Goal: Task Accomplishment & Management: Complete application form

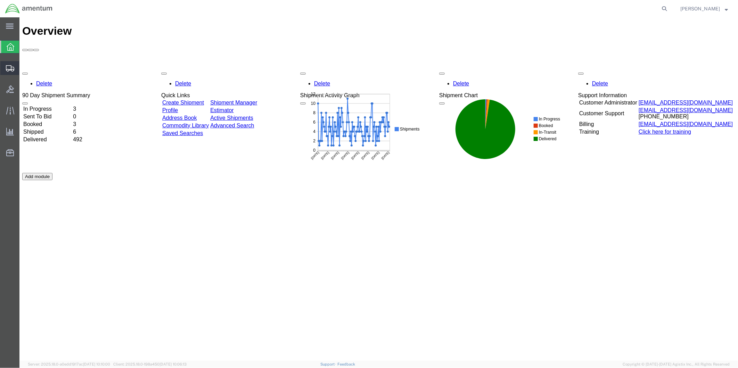
click at [0, 0] on span "Create from Template" at bounding box center [0, 0] width 0 height 0
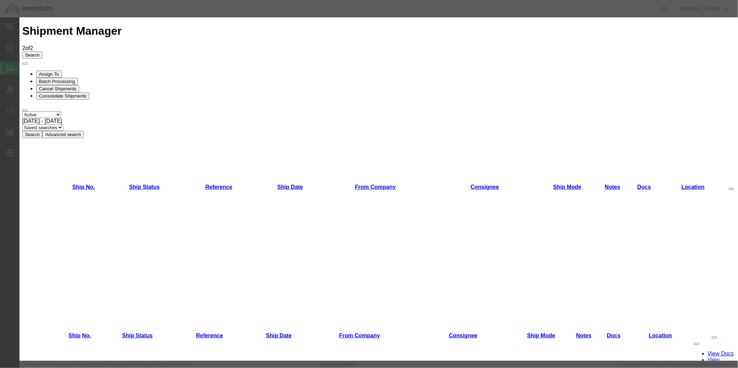
scroll to position [262, 0]
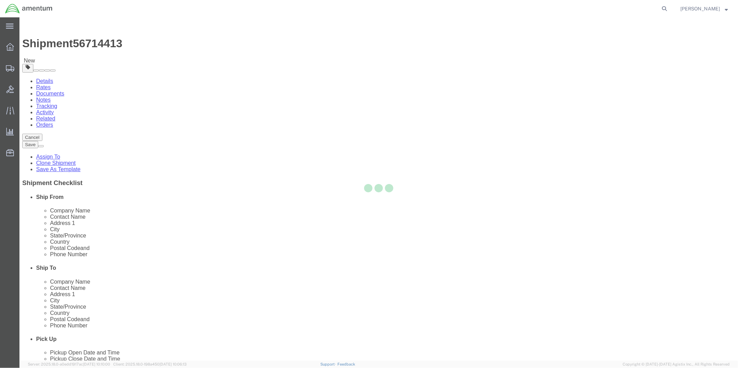
select select "49951"
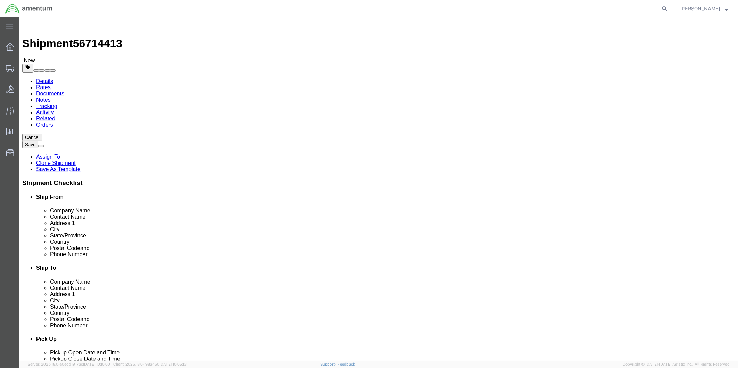
scroll to position [1429, 0]
select select "49945"
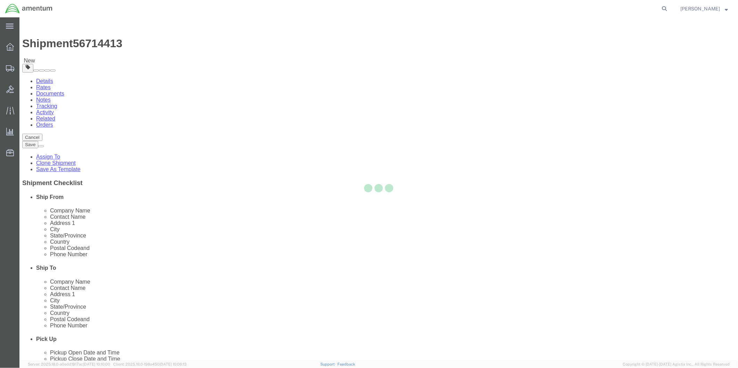
type input "78216"
type input "[PHONE_NUMBER]"
type input "[PERSON_NAME][EMAIL_ADDRESS][PERSON_NAME][DOMAIN_NAME]"
checkbox input "true"
select select "[GEOGRAPHIC_DATA]"
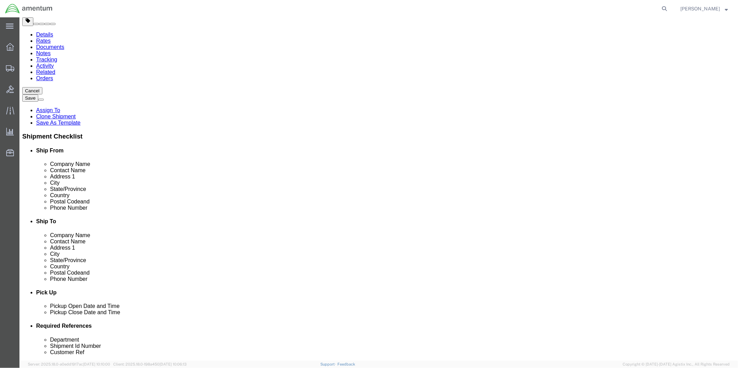
scroll to position [116, 0]
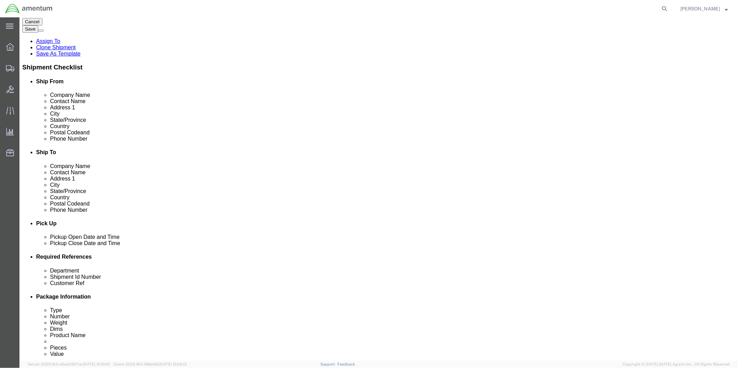
click div "[DATE] 9:00 AM"
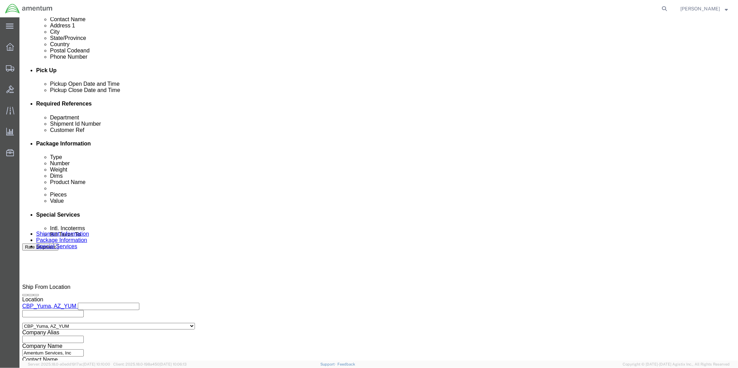
type input "2:00 PM"
click button "Apply"
click div "[DATE] 5:30 PM"
type input "4:30 PM"
click button "Apply"
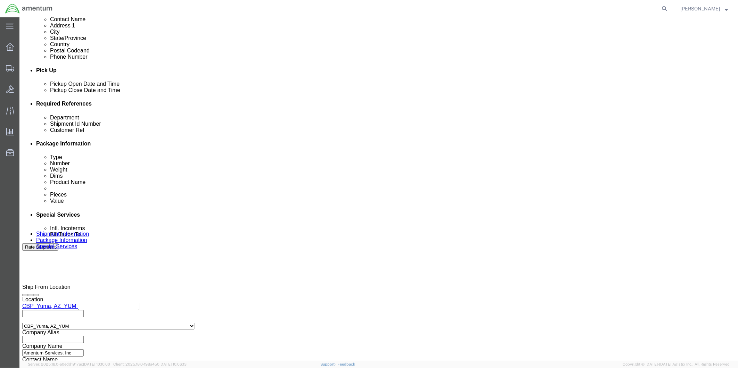
click div
click input "6:30 PM"
type input "9:00 AM"
click button "Apply"
click div
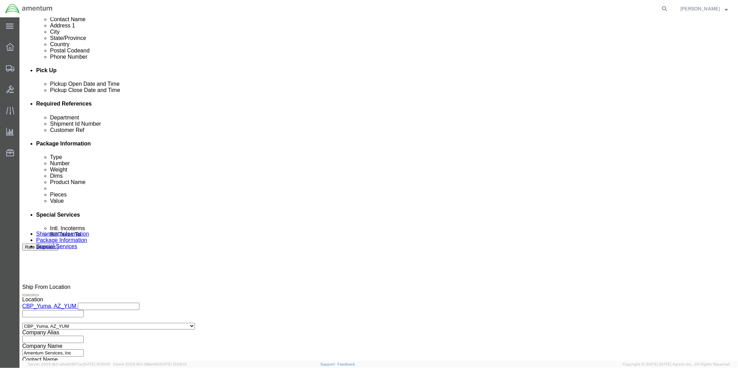
type input "12:00 PM"
click button "Apply"
click input "text"
type input "96104"
click input "text"
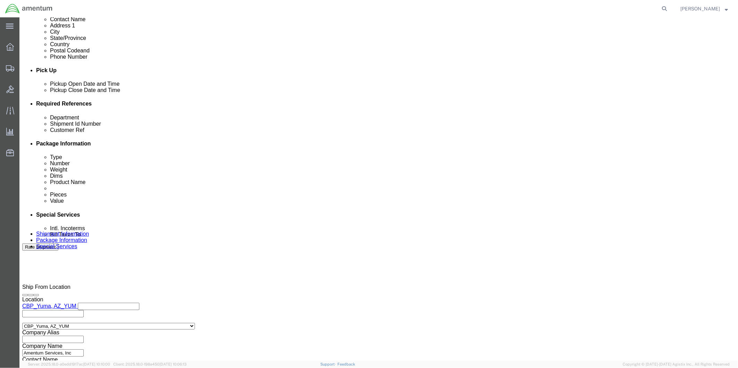
type input "96104"
click button "Continue"
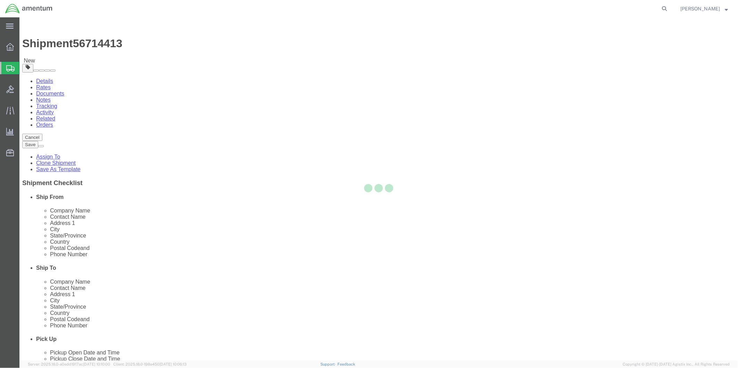
select select "CBOX"
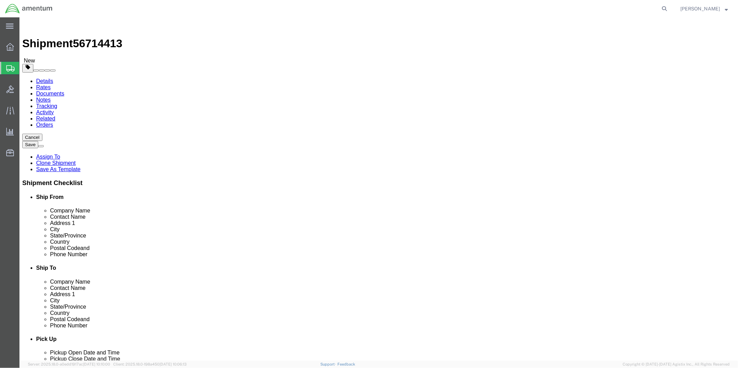
click input "text"
type input "13"
type input "10"
type input "5"
drag, startPoint x: 122, startPoint y: 163, endPoint x: 107, endPoint y: 163, distance: 14.2
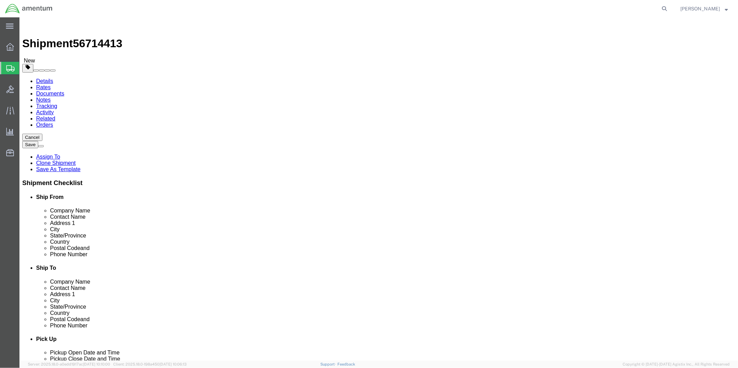
click input "0.00"
type input "1"
click link "Add Content"
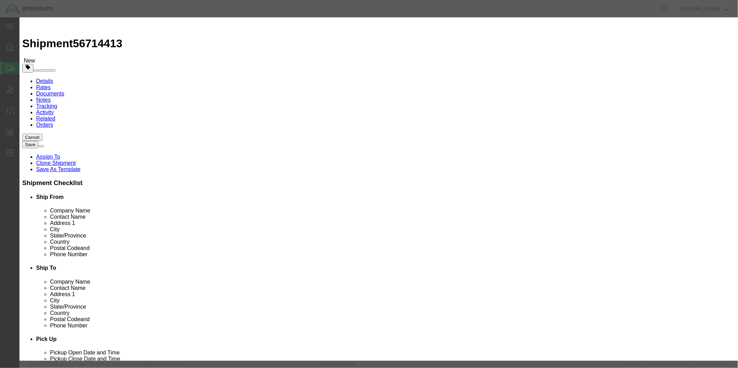
click input "text"
type input "LEAD IGNITOR"
click h3 "Add content"
drag, startPoint x: 278, startPoint y: 51, endPoint x: 239, endPoint y: 50, distance: 39.6
click input "LEAD IGNITOR"
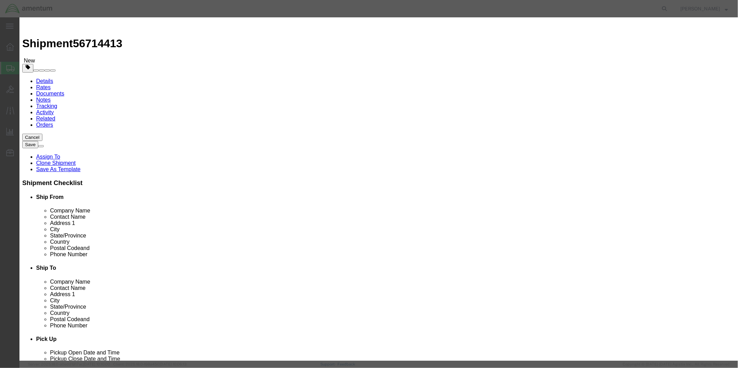
paste textarea "LEAD IGNITOR"
type textarea "LEAD IGNITOR"
drag, startPoint x: 250, startPoint y: 65, endPoint x: 240, endPoint y: 65, distance: 9.7
click input "0"
type input "1"
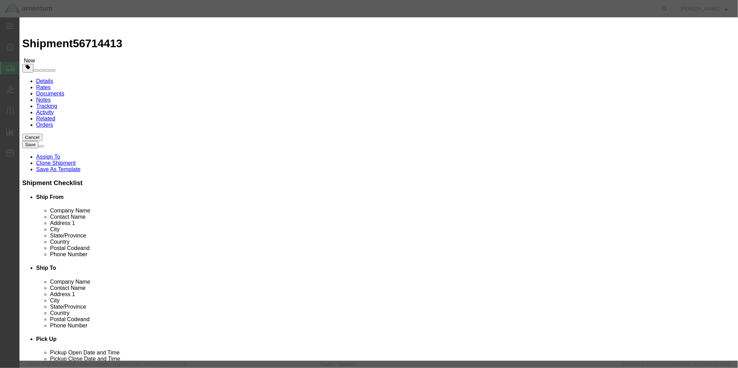
type input "2"
click input "text"
type input "978.50"
select select "USD"
click button "Save & Close"
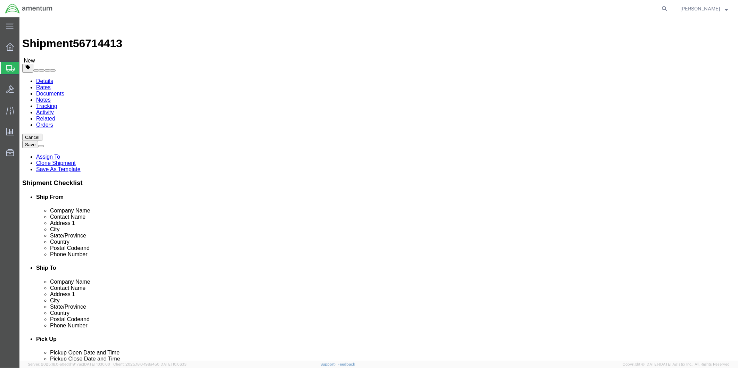
click button "Rate Shipment"
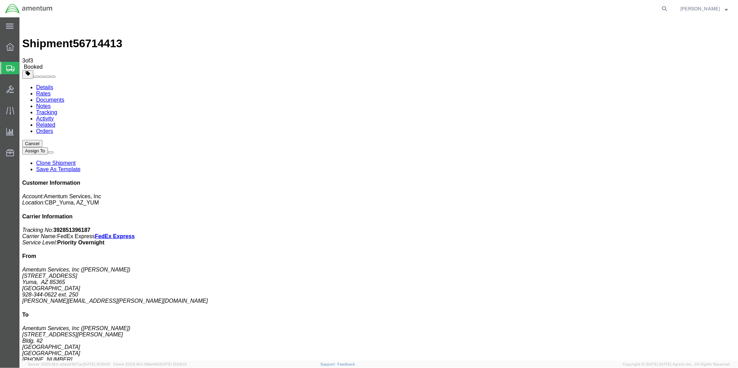
drag, startPoint x: 349, startPoint y: 123, endPoint x: 285, endPoint y: 122, distance: 63.6
drag, startPoint x: 285, startPoint y: 122, endPoint x: 292, endPoint y: 122, distance: 6.6
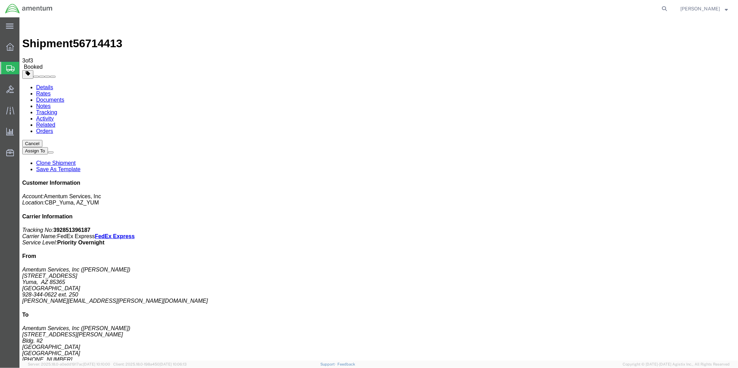
copy td "Tracking No.: 392851396187"
drag, startPoint x: 612, startPoint y: 107, endPoint x: 685, endPoint y: 122, distance: 75.2
click at [685, 227] on p "Tracking No: 392851396187 Carrier Name: FedEx Express FedEx Express Service Lev…" at bounding box center [378, 236] width 713 height 19
drag, startPoint x: 685, startPoint y: 122, endPoint x: 654, endPoint y: 113, distance: 32.0
copy p "Tracking No: 392851396187 Carrier Name: FedEx Express FedEx Express Service Lev…"
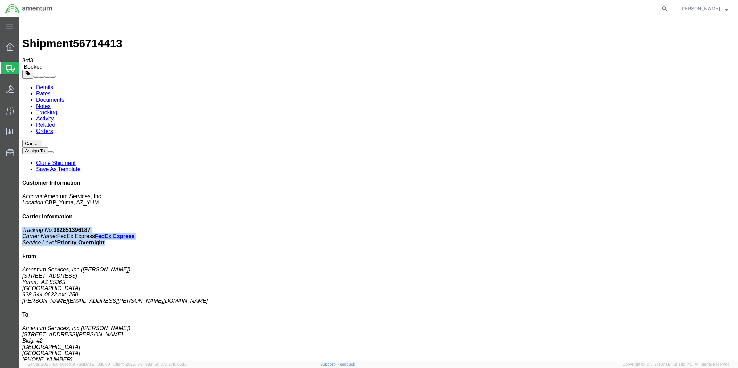
click at [36, 84] on link "Details" at bounding box center [44, 87] width 17 height 6
click link "Schedule pickup request"
